Goal: Find specific page/section: Find specific page/section

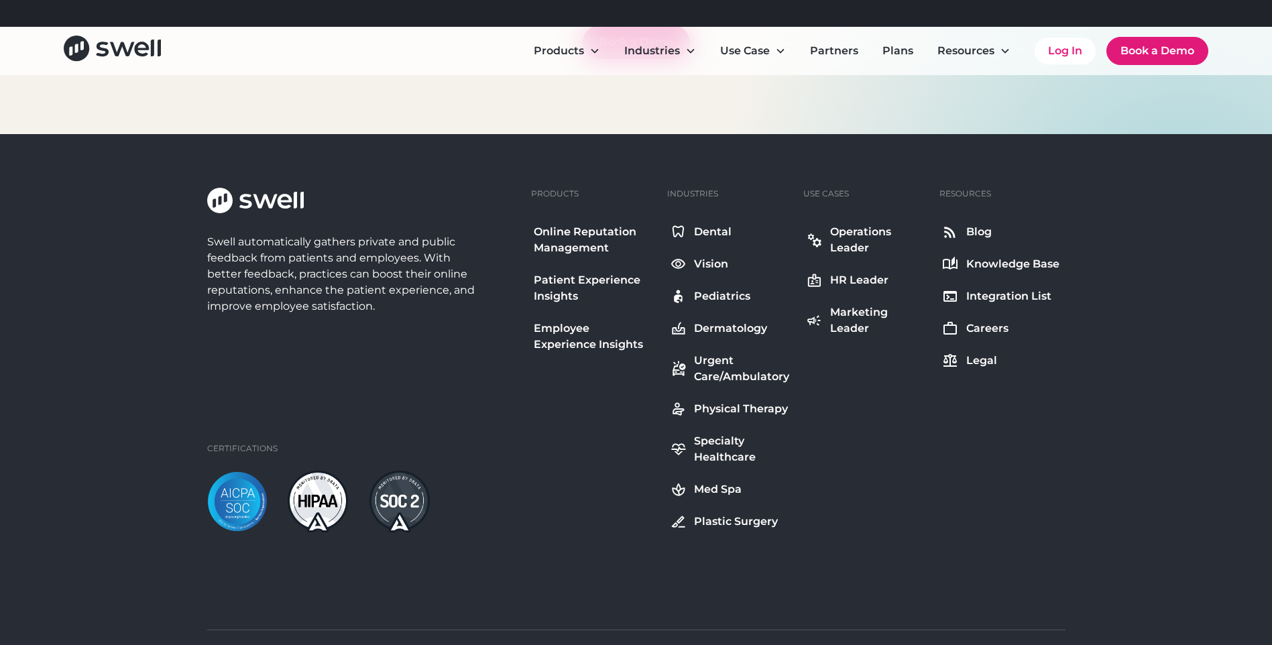
scroll to position [4842, 0]
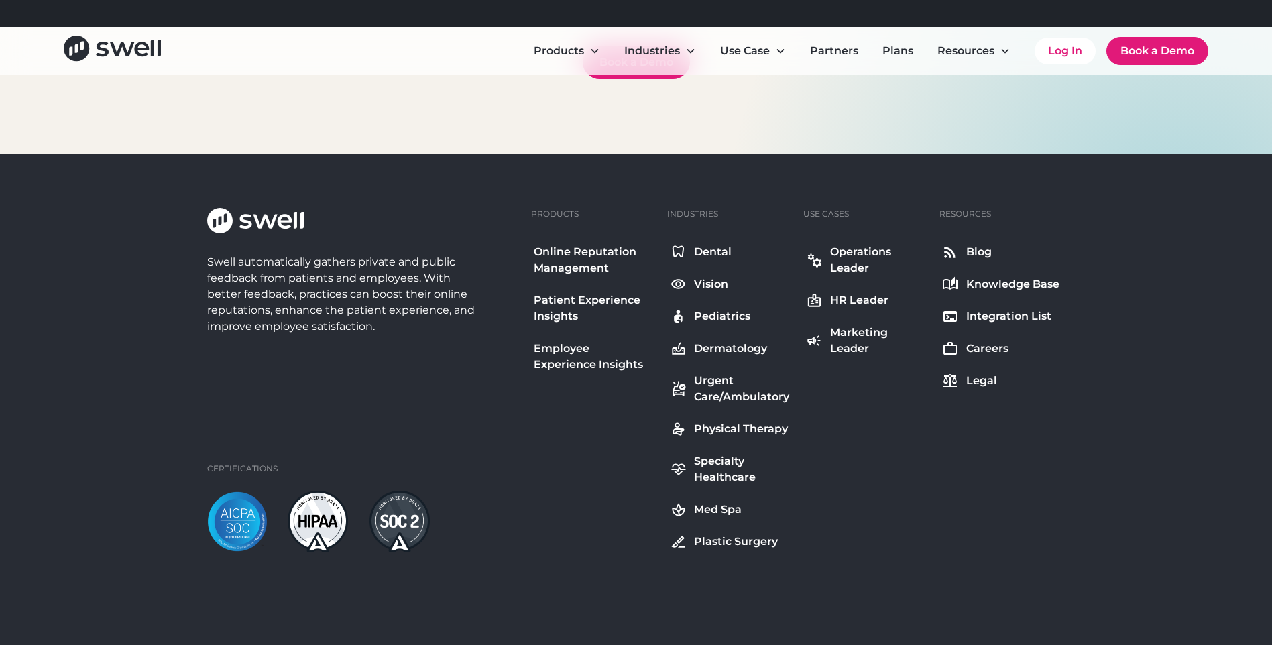
click at [837, 333] on div "Marketing Leader" at bounding box center [878, 340] width 96 height 32
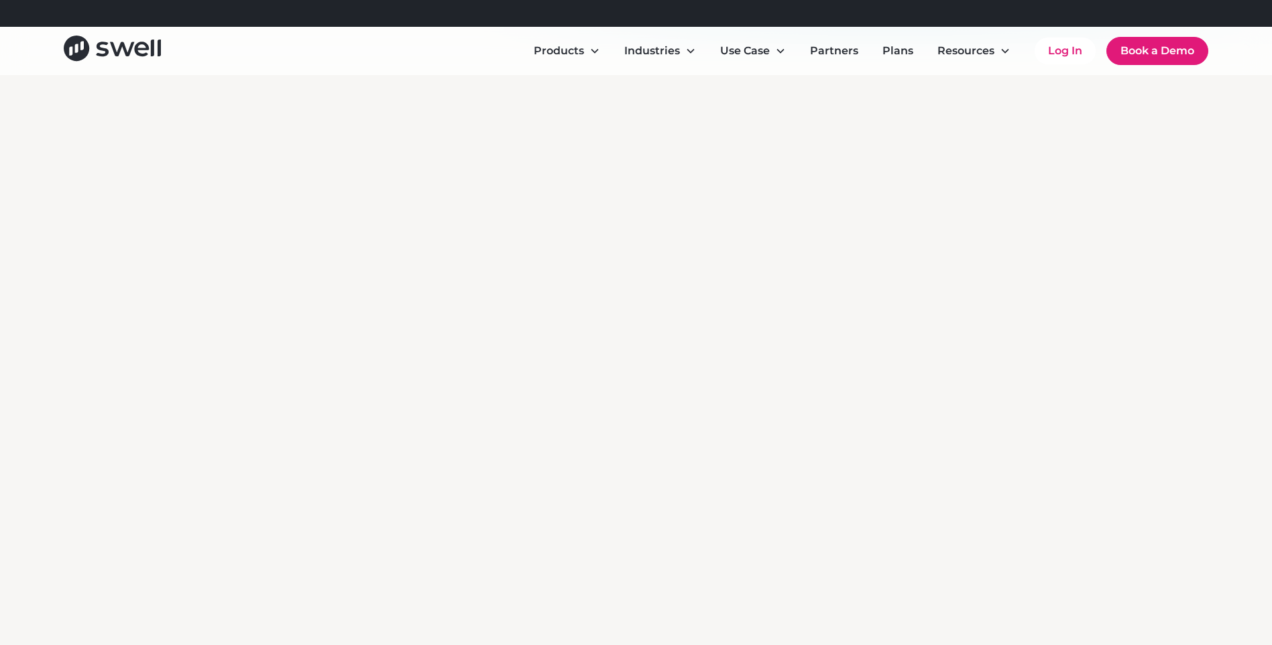
scroll to position [603, 0]
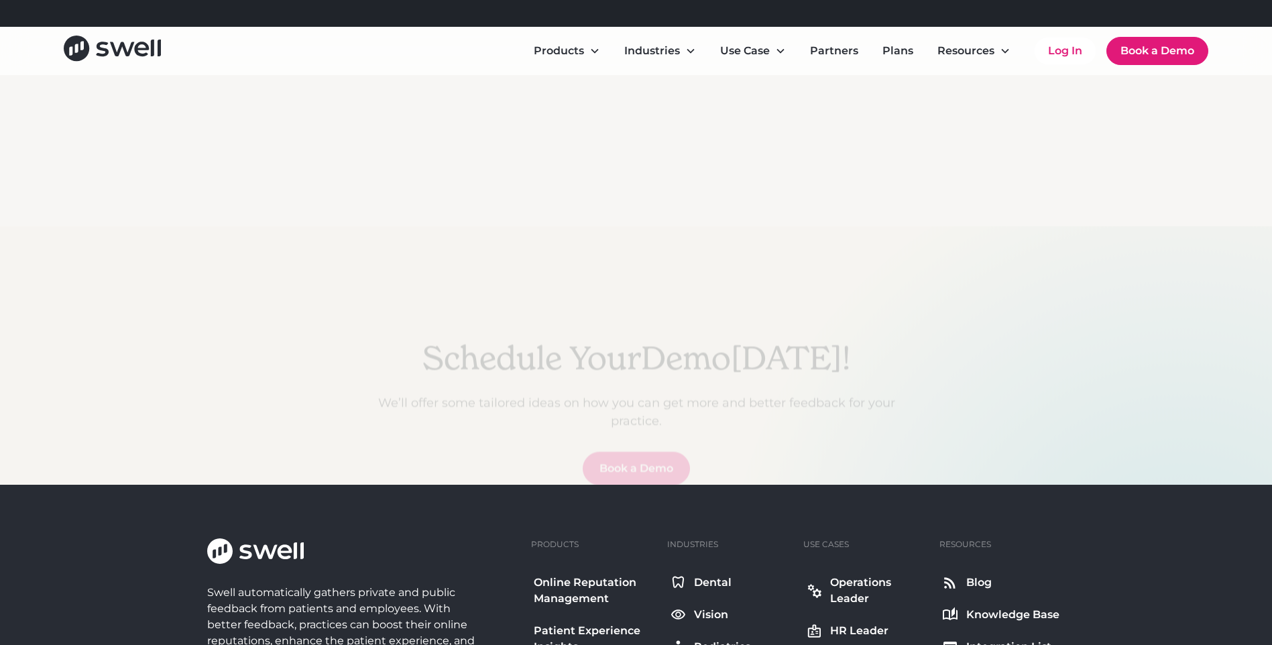
scroll to position [4507, 0]
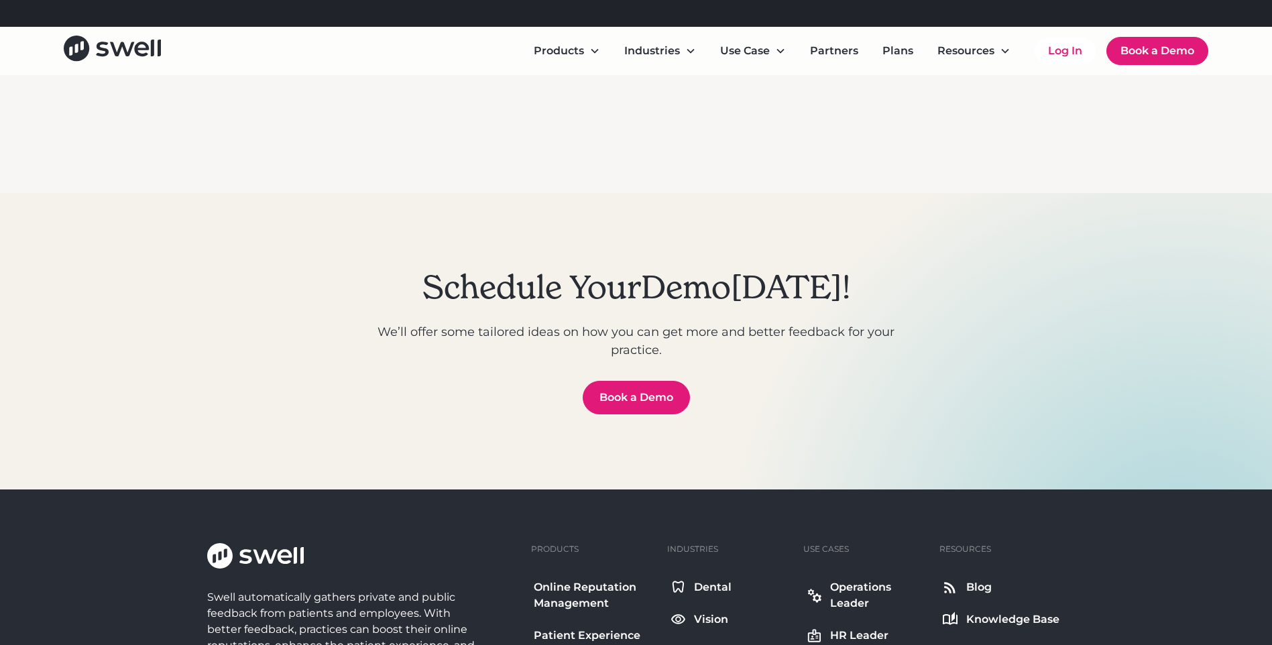
click at [552, 204] on div "Schedule Your Demo [DATE]! We’ll offer some tailored ideas on how you can get m…" at bounding box center [636, 341] width 563 height 296
